Goal: Transaction & Acquisition: Purchase product/service

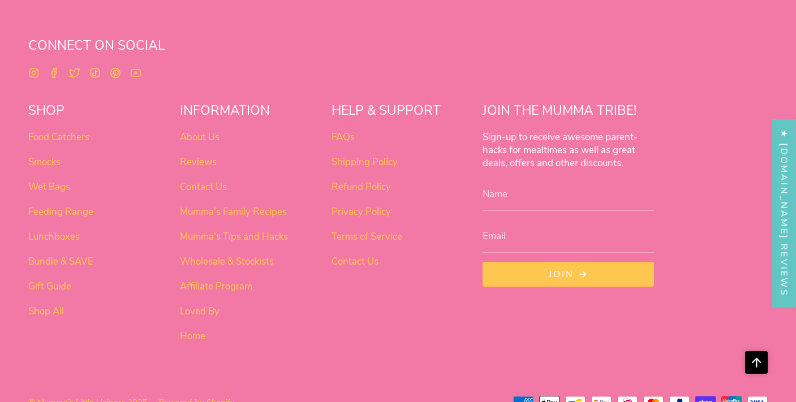
scroll to position [4215, 0]
